Goal: Use online tool/utility: Utilize a website feature to perform a specific function

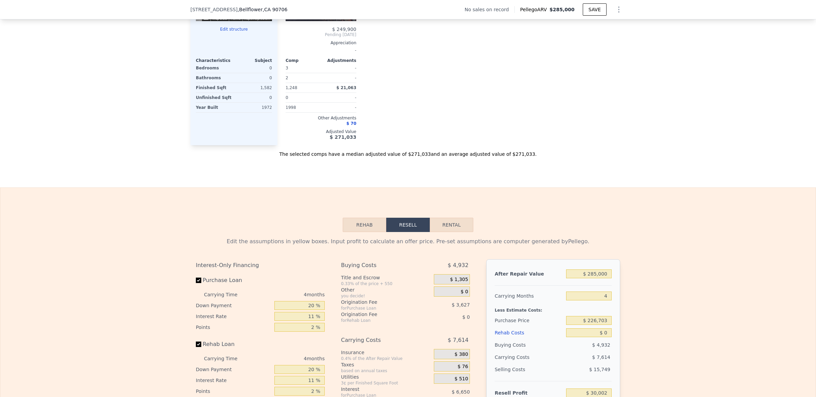
scroll to position [916, 0]
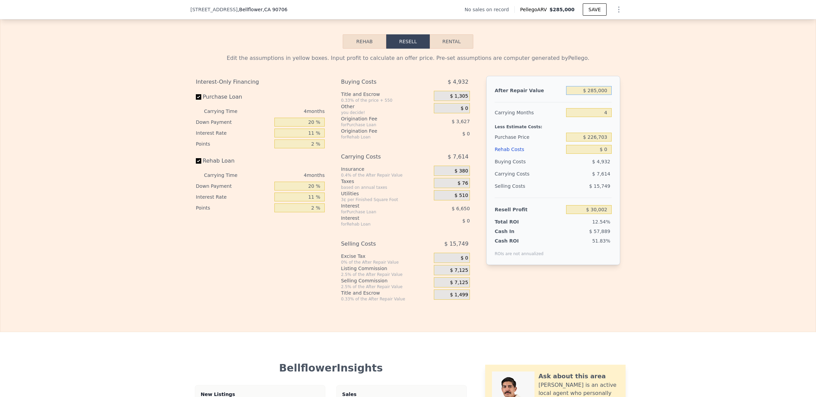
drag, startPoint x: 566, startPoint y: 101, endPoint x: 625, endPoint y: 92, distance: 59.4
click at [624, 93] on div "Edit the assumptions in yellow boxes. Input profit to calculate an offer price.…" at bounding box center [407, 175] width 815 height 253
type input "$ 250,000,285,000"
type input "$ 236,334,196,669"
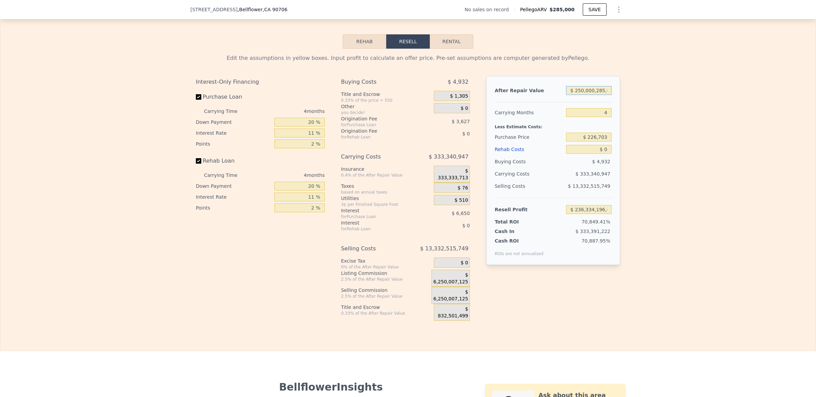
scroll to position [0, 0]
drag, startPoint x: 605, startPoint y: 97, endPoint x: 559, endPoint y: 97, distance: 45.9
click at [548, 97] on div "After Repair Value $ 250,000,285,000" at bounding box center [552, 90] width 117 height 12
click at [570, 95] on input "$ 250,000,285,000" at bounding box center [589, 90] width 46 height 9
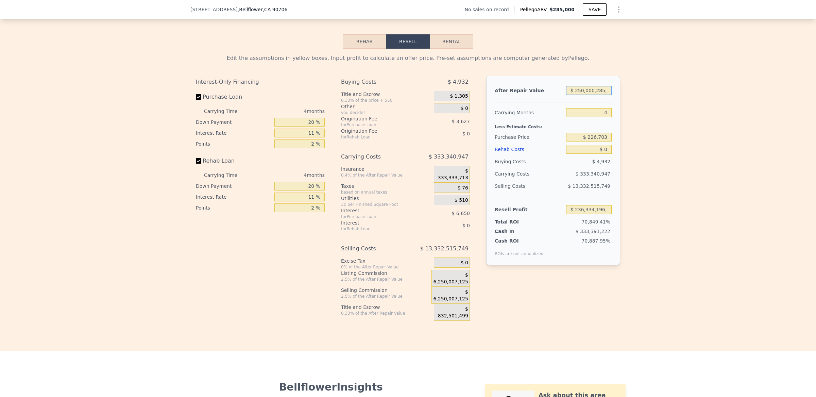
click at [570, 95] on input "$ 250,000,285,000" at bounding box center [589, 90] width 46 height 9
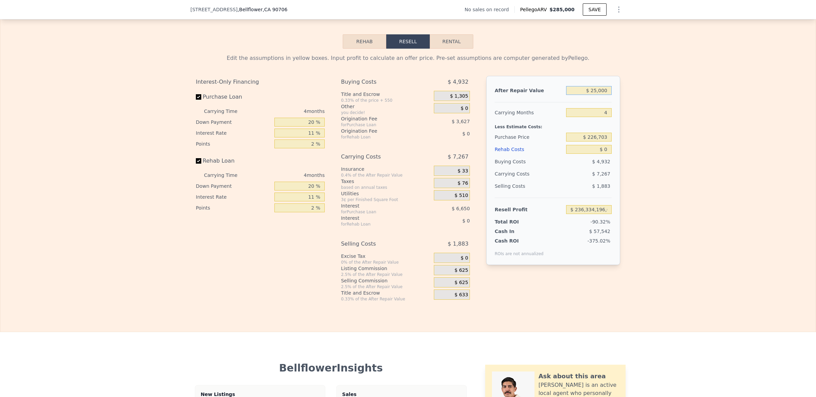
type input "$ 250,000"
type input "-$ 3,085"
type input "$ 250,000"
click at [290, 126] on input "20 %" at bounding box center [299, 122] width 50 height 9
drag, startPoint x: 291, startPoint y: 133, endPoint x: 343, endPoint y: 127, distance: 52.0
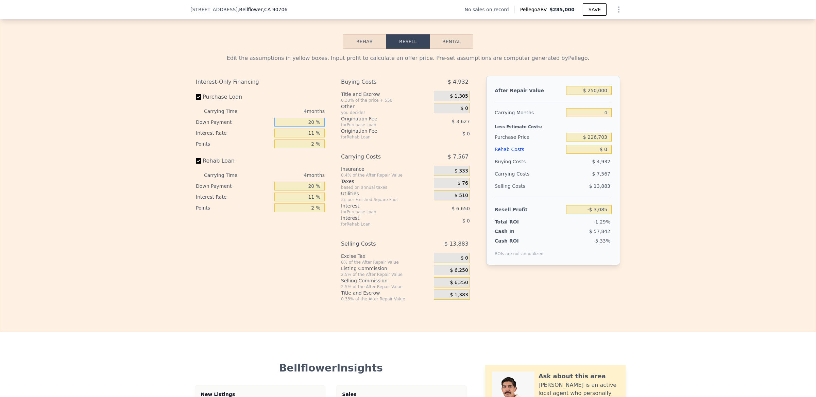
click at [338, 128] on div "Interest-Only Financing Purchase Loan Carrying Time 4 months Down Payment 20 % …" at bounding box center [408, 189] width 424 height 226
type input "15 %"
type input "-$ 3,728"
type input "15 %"
drag, startPoint x: 307, startPoint y: 194, endPoint x: 334, endPoint y: 192, distance: 27.2
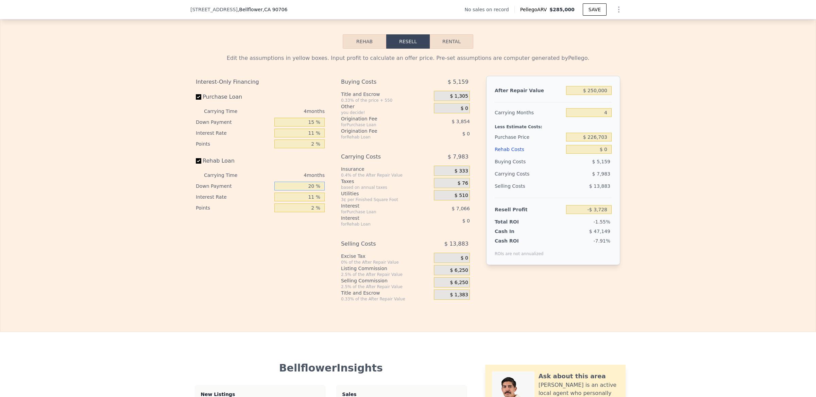
click at [334, 192] on div "Interest-Only Financing Purchase Loan Carrying Time 4 months Down Payment 15 % …" at bounding box center [408, 189] width 424 height 226
type input "15 %"
click at [450, 285] on span "$ 6,250" at bounding box center [459, 282] width 18 height 6
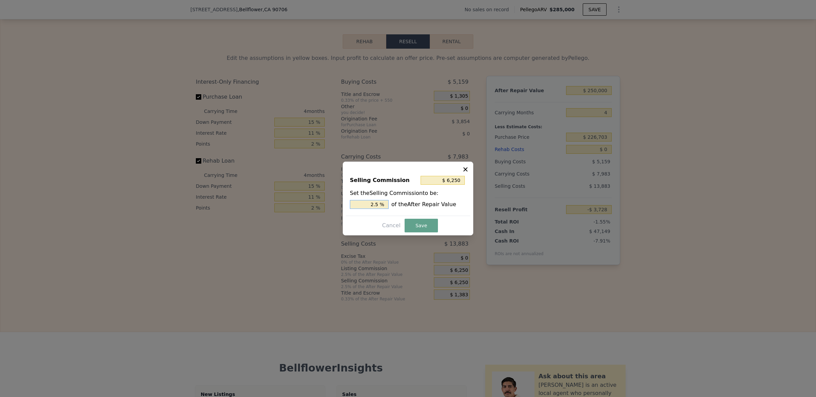
drag, startPoint x: 372, startPoint y: 204, endPoint x: 401, endPoint y: 203, distance: 28.2
click at [400, 204] on div "2.5 % of the After Repair Value" at bounding box center [408, 204] width 116 height 9
type input "$ 0"
type input "0 %"
click at [425, 223] on button "Save" at bounding box center [420, 225] width 33 height 14
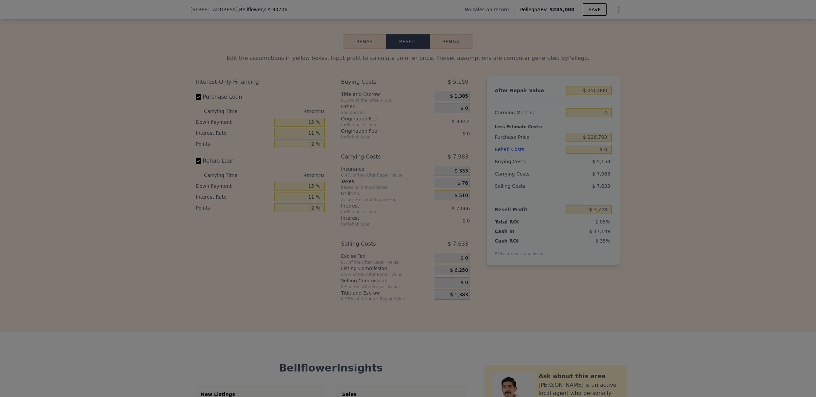
type input "$ 2,522"
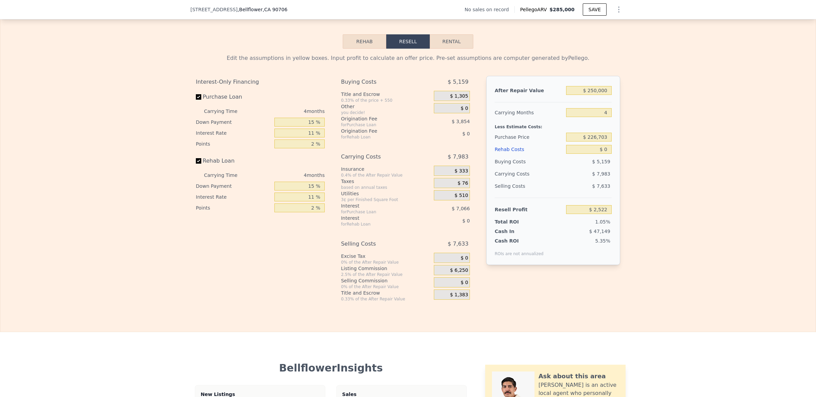
drag, startPoint x: 574, startPoint y: 150, endPoint x: 572, endPoint y: 144, distance: 6.4
click at [572, 143] on div "$ 226,703" at bounding box center [589, 137] width 46 height 12
click at [571, 141] on input "$ 226,703" at bounding box center [589, 137] width 46 height 9
drag, startPoint x: 564, startPoint y: 143, endPoint x: 633, endPoint y: 143, distance: 68.6
click at [633, 143] on div "Edit the assumptions in yellow boxes. Input profit to calculate an offer price.…" at bounding box center [407, 175] width 815 height 253
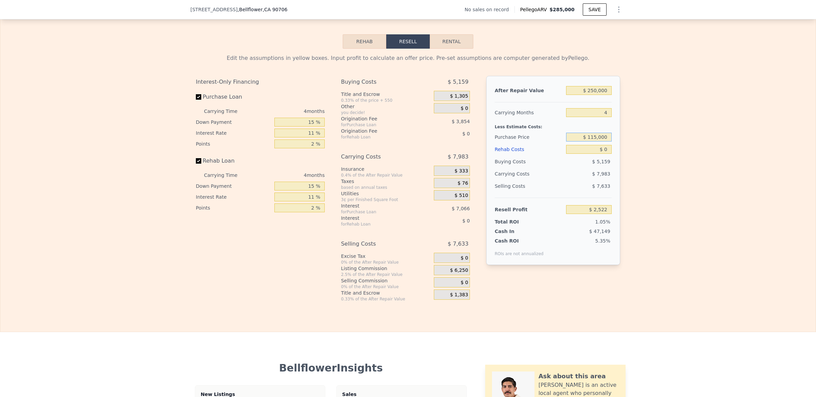
type input "$ 115,000"
click at [640, 144] on div "Edit the assumptions in yellow boxes. Input profit to calculate an offer price.…" at bounding box center [407, 175] width 815 height 253
type input "$ 119,976"
drag, startPoint x: 574, startPoint y: 153, endPoint x: 636, endPoint y: 148, distance: 62.7
click at [637, 148] on div "Edit the assumptions in yellow boxes. Input profit to calculate an offer price.…" at bounding box center [407, 175] width 815 height 253
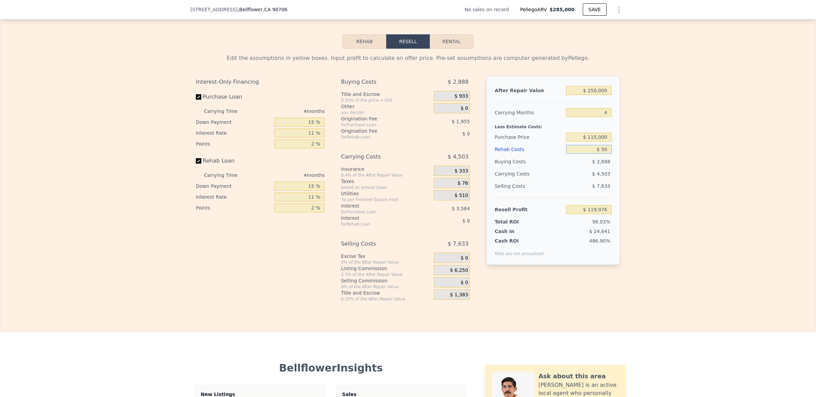
type input "$ 500"
type input "$ 119,451"
type input "$ 5,000"
type input "$ 114,735"
type input "$ 50,000"
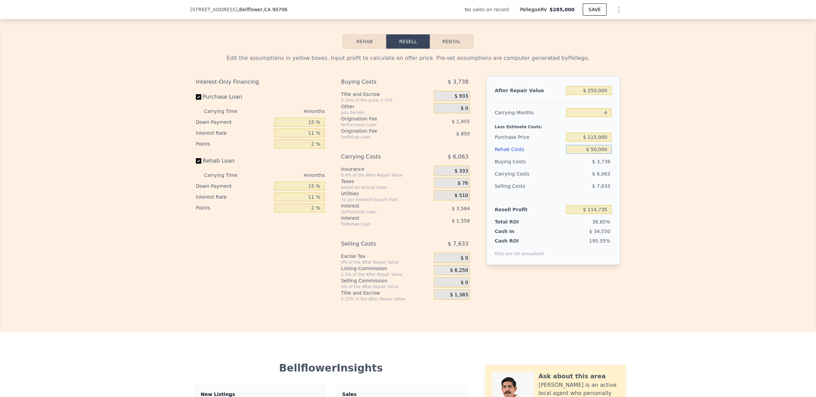
type input "$ 67,566"
type input "$ 50,000"
click at [667, 200] on div "Edit the assumptions in yellow boxes. Input profit to calculate an offer price.…" at bounding box center [407, 175] width 815 height 253
type input "$ 285,000"
type input "$ 0"
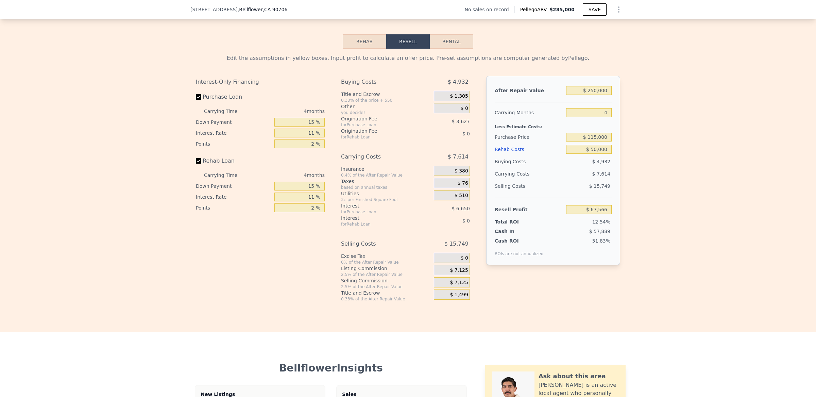
type input "$ 30,002"
click at [169, 62] on div "Edit the assumptions in yellow boxes. Input profit to calculate an offer price.…" at bounding box center [407, 175] width 815 height 253
click at [451, 289] on div "$ 7,125" at bounding box center [452, 283] width 36 height 12
click at [450, 285] on span "$ 7,125" at bounding box center [459, 282] width 18 height 6
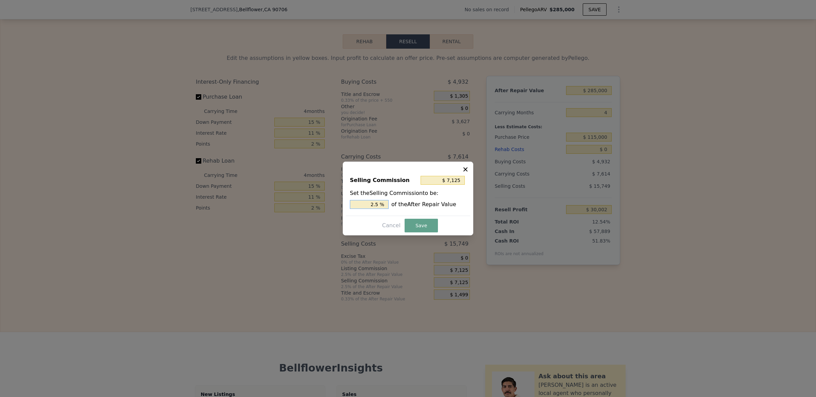
drag, startPoint x: 367, startPoint y: 202, endPoint x: 394, endPoint y: 201, distance: 26.9
click at [393, 199] on div "Set the Selling Commission to be: 2.5 % of the After Repair Value" at bounding box center [408, 199] width 116 height 20
type input "2.5 %"
drag, startPoint x: 367, startPoint y: 211, endPoint x: 364, endPoint y: 205, distance: 7.0
click at [367, 209] on div "Selling Commission $ 7,125 Set the Selling Commission to be: 2.5 % of the After…" at bounding box center [408, 193] width 124 height 46
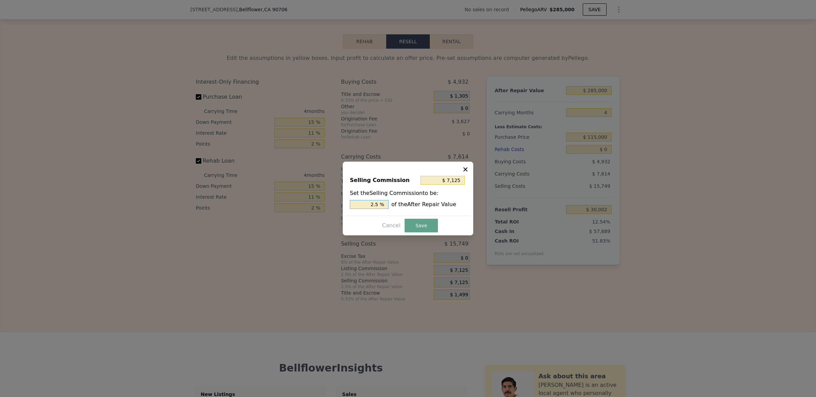
drag, startPoint x: 364, startPoint y: 204, endPoint x: 391, endPoint y: 201, distance: 27.4
click at [391, 201] on div "2.5 % of the After Repair Value" at bounding box center [408, 204] width 116 height 9
type input "$ 0"
type input "0 %"
click at [414, 222] on button "Save" at bounding box center [420, 225] width 33 height 14
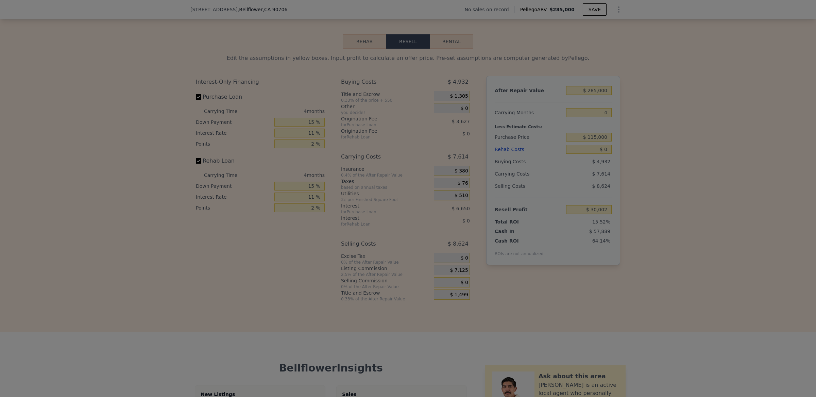
type input "$ 37,127"
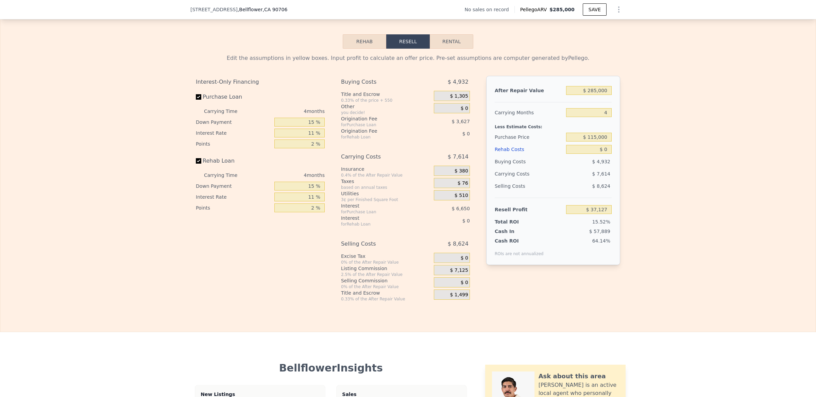
click at [716, 252] on div "Edit the assumptions in yellow boxes. Input profit to calculate an offer price.…" at bounding box center [407, 175] width 815 height 253
click at [581, 141] on input "$ 115,000" at bounding box center [589, 137] width 46 height 9
click at [566, 141] on input "$ 115,000" at bounding box center [589, 137] width 46 height 9
drag, startPoint x: 566, startPoint y: 145, endPoint x: 644, endPoint y: 147, distance: 78.5
click at [644, 147] on div "Edit the assumptions in yellow boxes. Input profit to calculate an offer price.…" at bounding box center [407, 175] width 815 height 253
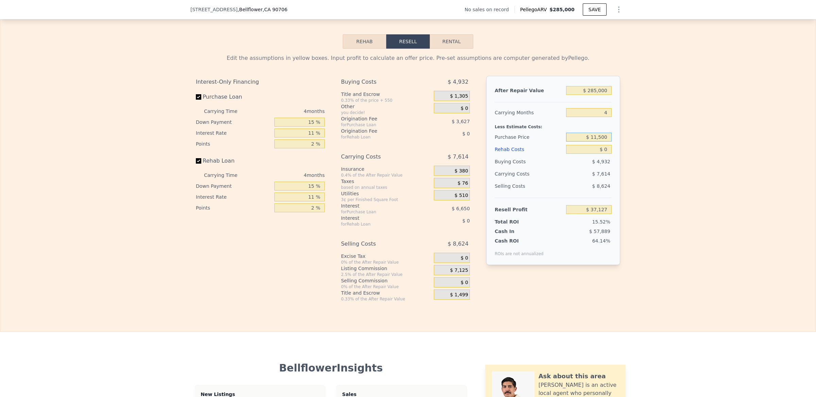
type input "$ 115,000"
click at [636, 156] on div "Edit the assumptions in yellow boxes. Input profit to calculate an offer price.…" at bounding box center [407, 175] width 815 height 253
type input "$ 30,002"
drag, startPoint x: 310, startPoint y: 143, endPoint x: 306, endPoint y: 143, distance: 3.8
click at [308, 137] on input "11 %" at bounding box center [299, 132] width 50 height 9
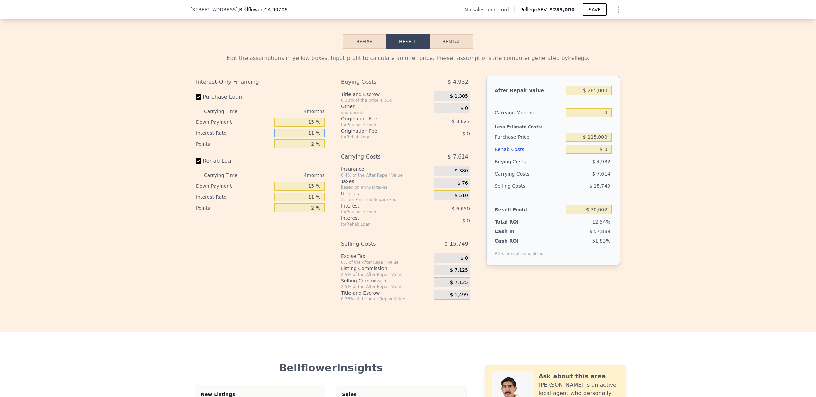
click at [300, 137] on input "11 %" at bounding box center [299, 132] width 50 height 9
click at [297, 137] on input "11 %" at bounding box center [299, 132] width 50 height 9
click at [293, 137] on input "11 %" at bounding box center [299, 132] width 50 height 9
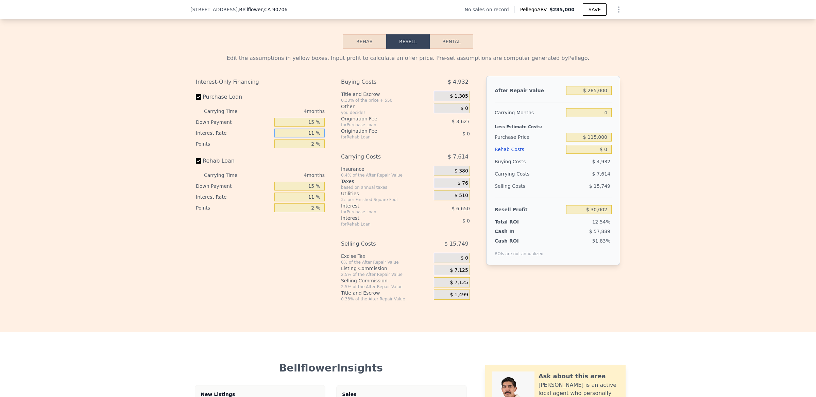
drag, startPoint x: 290, startPoint y: 143, endPoint x: 335, endPoint y: 139, distance: 45.3
click at [335, 139] on div "Interest-Only Financing Purchase Loan Carrying Time 4 months Down Payment 15 % …" at bounding box center [408, 189] width 424 height 226
type input "10.7 %"
type input "$ 30,182"
type input "10.75 %"
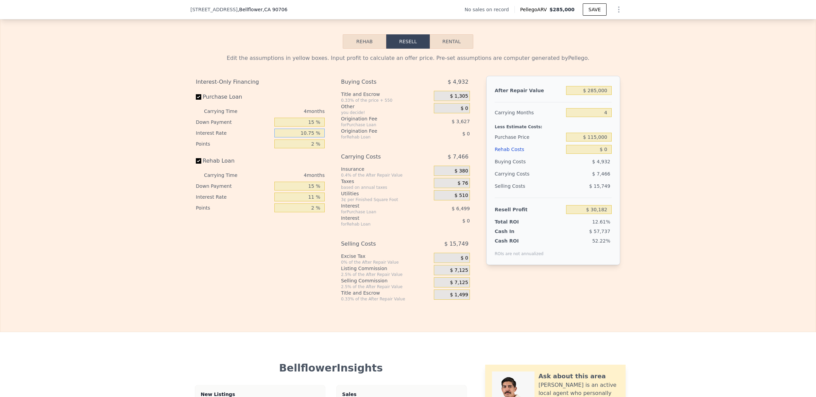
type input "$ 30,150"
type input "10.75 %"
drag, startPoint x: 298, startPoint y: 211, endPoint x: 293, endPoint y: 208, distance: 6.2
click at [298, 211] on input "2 %" at bounding box center [299, 207] width 50 height 9
click at [293, 201] on input "11 %" at bounding box center [299, 196] width 50 height 9
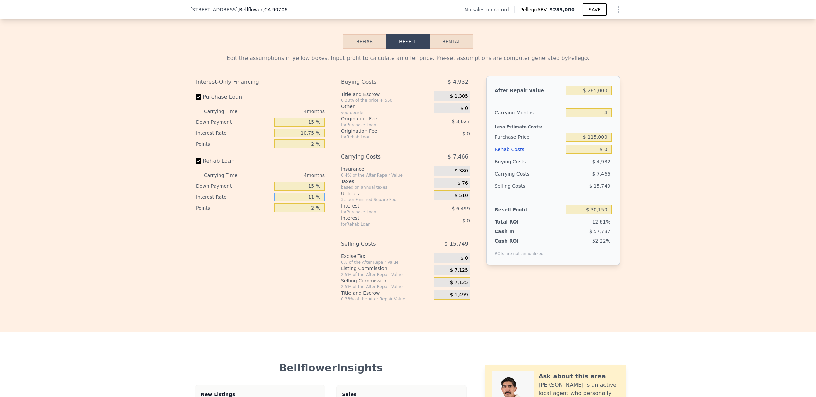
drag, startPoint x: 291, startPoint y: 207, endPoint x: 348, endPoint y: 198, distance: 57.0
click at [348, 199] on div "Interest-Only Financing Purchase Loan Carrying Time 4 months Down Payment 15 % …" at bounding box center [408, 189] width 424 height 226
type input "1 %"
drag, startPoint x: 298, startPoint y: 207, endPoint x: 318, endPoint y: 167, distance: 44.8
click at [298, 201] on input "10.75 %" at bounding box center [299, 196] width 50 height 9
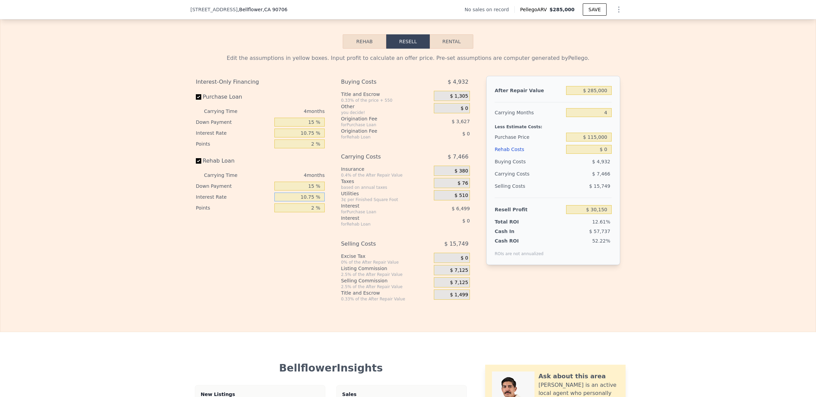
type input "10.75 %"
click at [317, 148] on input "2 %" at bounding box center [299, 143] width 50 height 9
click at [316, 148] on input "2 %" at bounding box center [299, 143] width 50 height 9
click at [477, 168] on div "Interest-Only Financing Purchase Loan Carrying Time 4 months Down Payment 15 % …" at bounding box center [408, 189] width 424 height 226
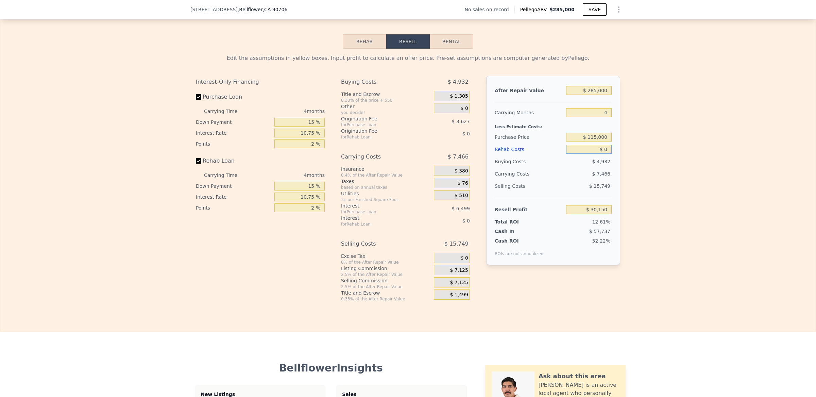
click at [589, 154] on input "$ 0" at bounding box center [589, 149] width 46 height 9
click at [588, 154] on input "$ 0" at bounding box center [589, 149] width 46 height 9
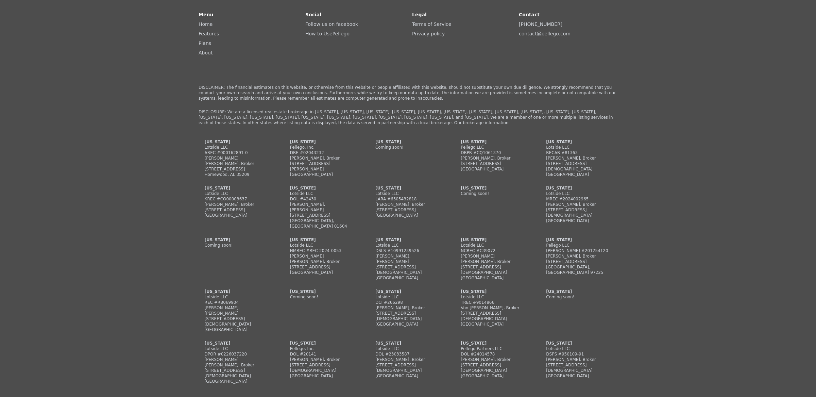
scroll to position [1645, 0]
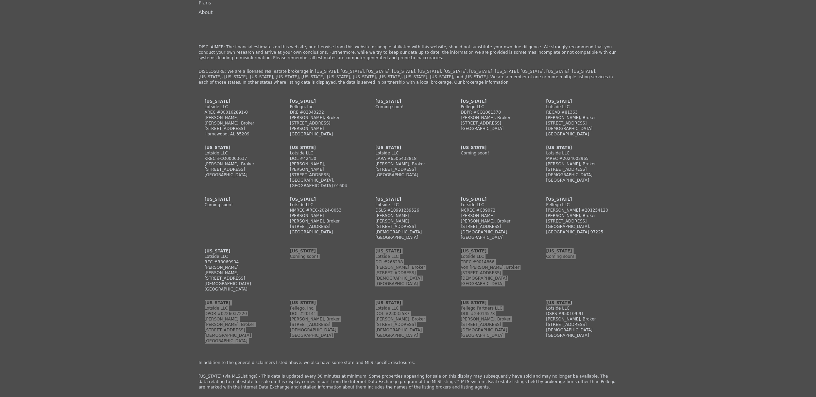
drag, startPoint x: 361, startPoint y: 225, endPoint x: 613, endPoint y: 278, distance: 257.9
click at [608, 278] on div "[US_STATE] Lotside LLC AREC #000162891-0 [PERSON_NAME] [PERSON_NAME], Broker [S…" at bounding box center [407, 225] width 419 height 253
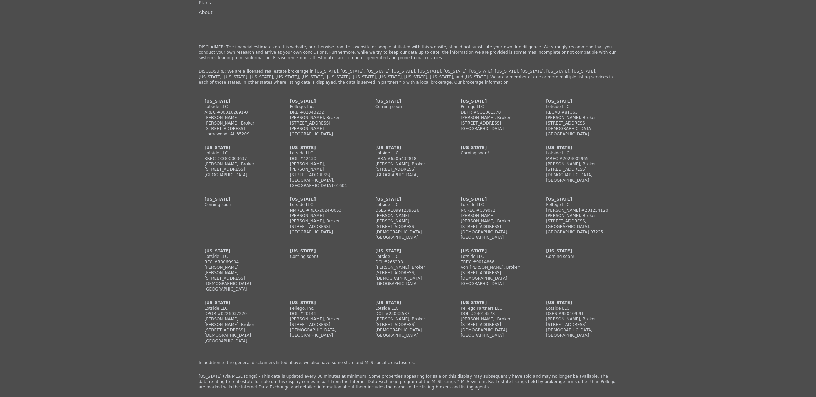
drag, startPoint x: 613, startPoint y: 278, endPoint x: 586, endPoint y: 285, distance: 28.0
click at [613, 278] on div "[US_STATE] Lotside LLC AREC #000162891-0 [PERSON_NAME] [PERSON_NAME], Broker [S…" at bounding box center [407, 225] width 419 height 253
type input "$ 30,002"
